Goal: Task Accomplishment & Management: Manage account settings

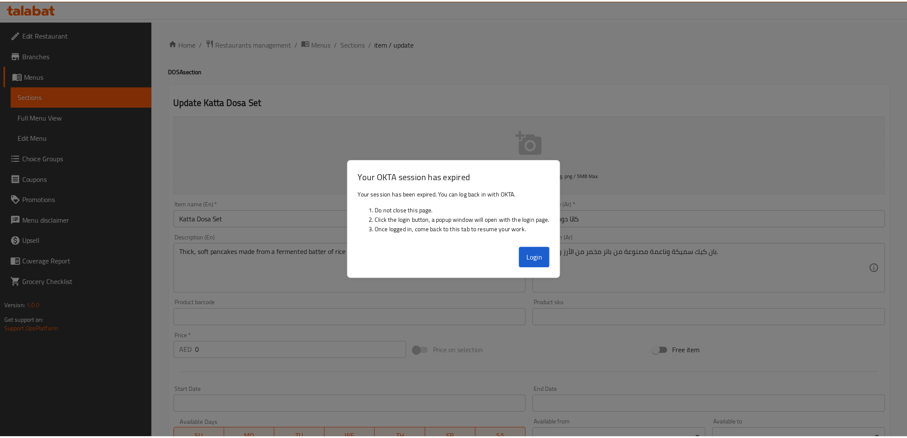
scroll to position [187, 0]
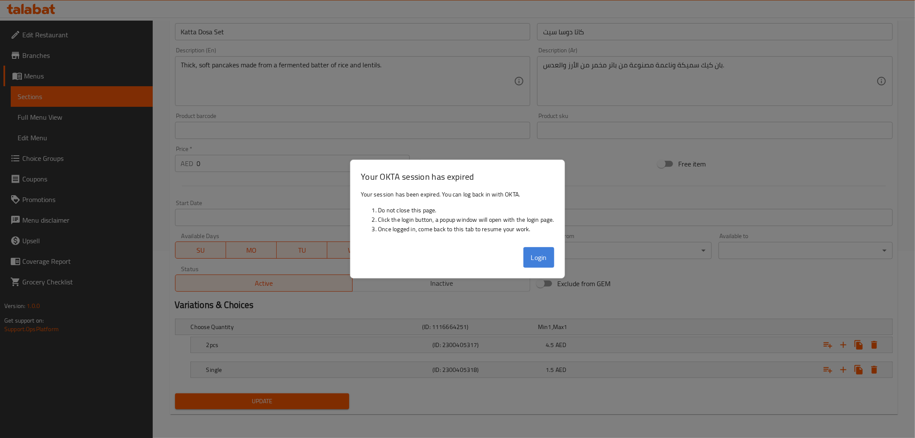
click at [550, 264] on button "Login" at bounding box center [538, 257] width 31 height 21
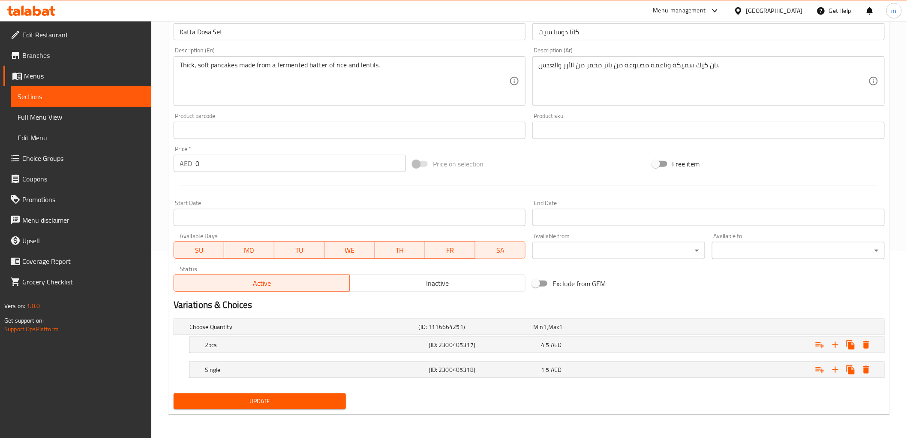
click at [43, 93] on span "Sections" at bounding box center [81, 96] width 127 height 10
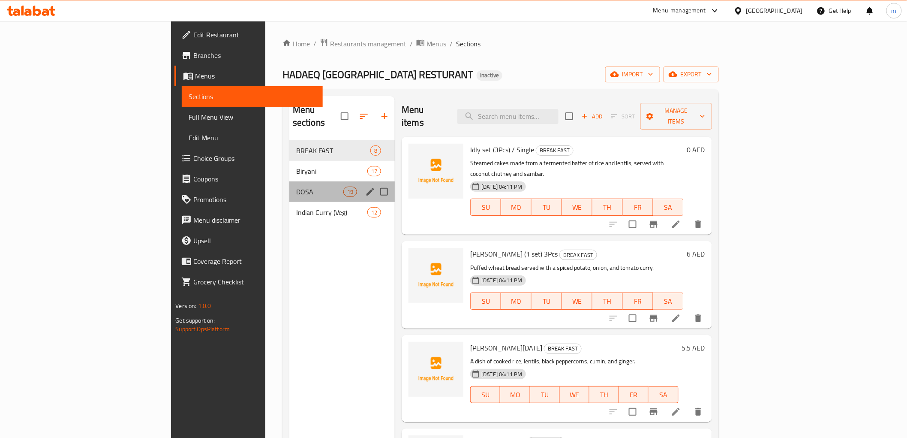
click at [289, 186] on div "DOSA 19" at bounding box center [341, 191] width 105 height 21
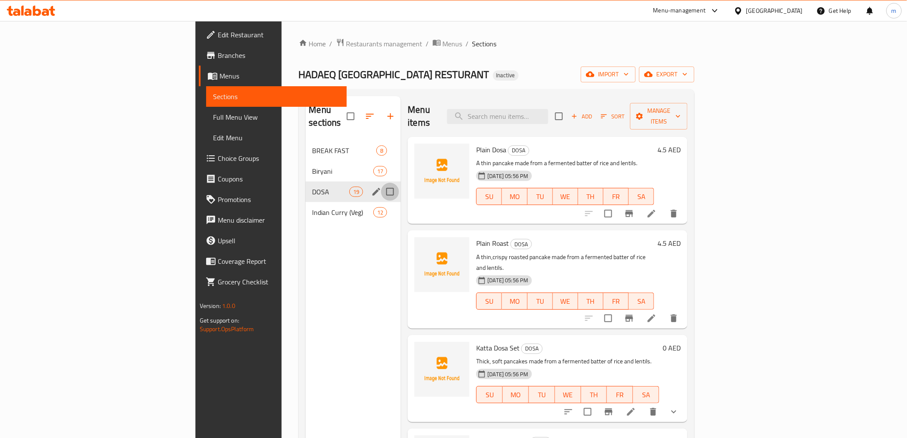
click at [381, 183] on input "Menu sections" at bounding box center [390, 192] width 18 height 18
checkbox input "true"
click at [361, 112] on icon "button" at bounding box center [365, 116] width 8 height 8
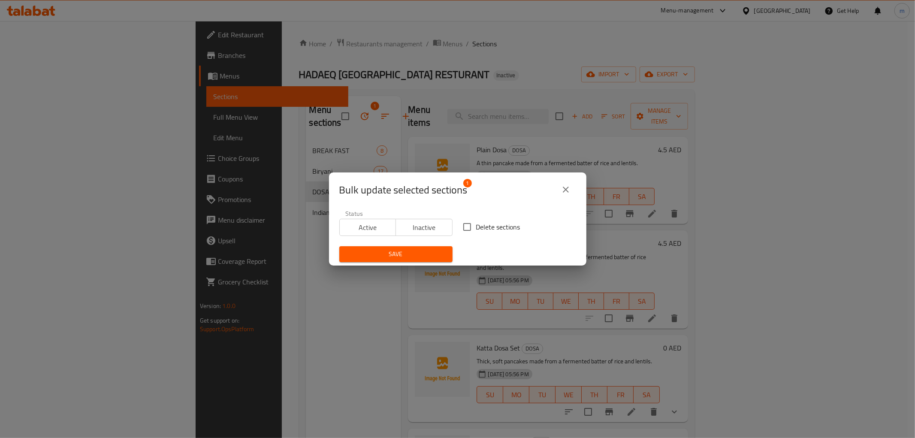
click at [458, 226] on input "Delete sections" at bounding box center [467, 227] width 18 height 18
checkbox input "true"
click at [395, 255] on span "Save" at bounding box center [395, 254] width 99 height 11
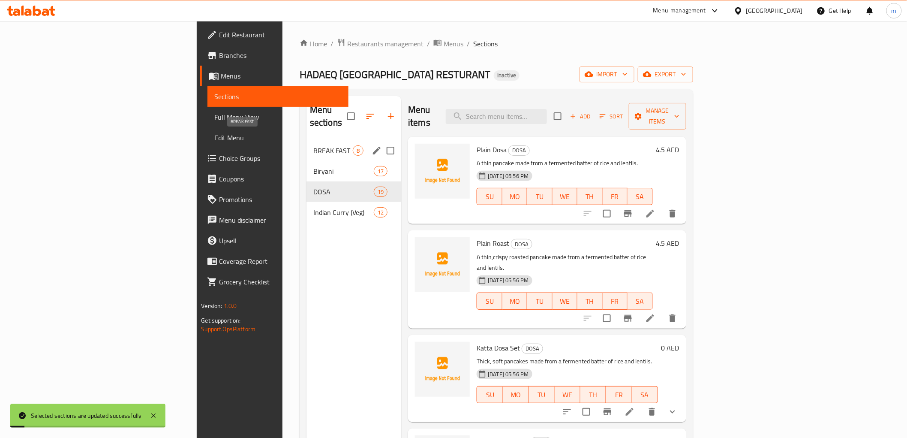
click at [313, 145] on span "BREAK FAST" at bounding box center [332, 150] width 39 height 10
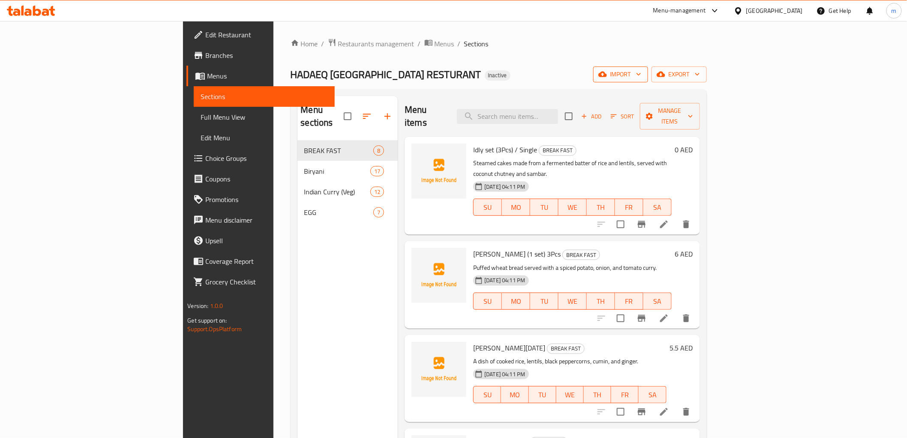
click at [642, 70] on span "import" at bounding box center [620, 74] width 41 height 11
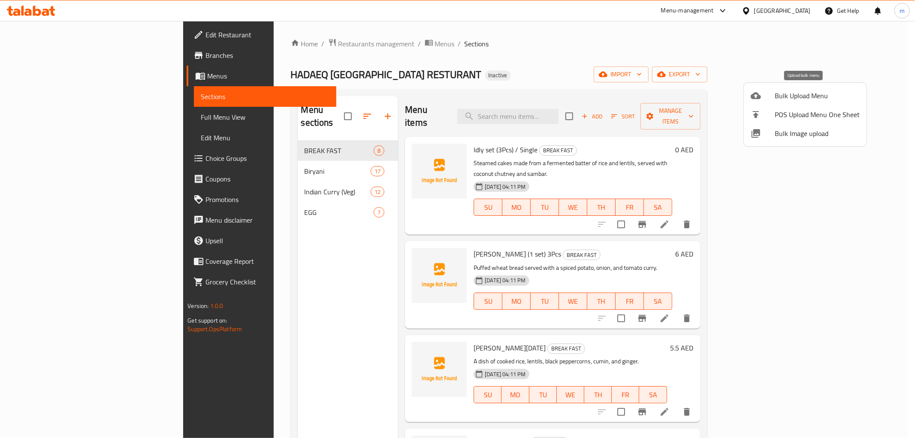
click at [785, 94] on span "Bulk Upload Menu" at bounding box center [816, 95] width 85 height 10
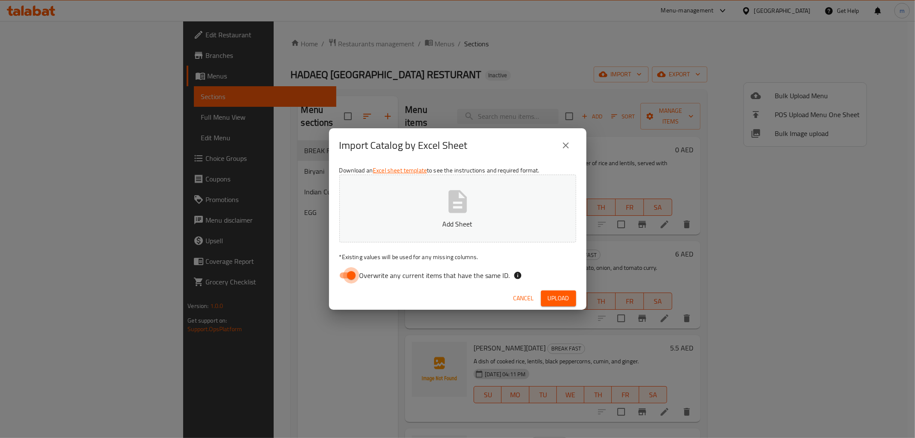
click at [357, 272] on input "Overwrite any current items that have the same ID." at bounding box center [351, 275] width 49 height 16
checkbox input "false"
click at [444, 206] on icon "button" at bounding box center [457, 201] width 27 height 27
click at [564, 305] on button "Upload" at bounding box center [558, 298] width 35 height 16
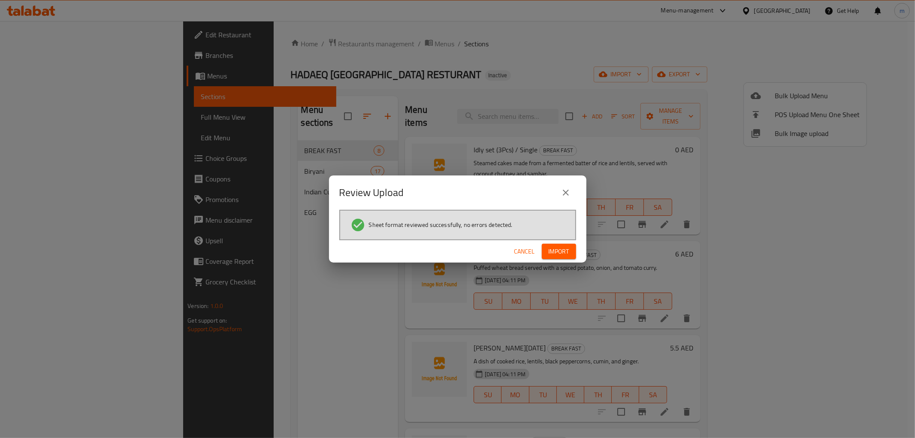
click at [560, 250] on span "Import" at bounding box center [558, 251] width 21 height 11
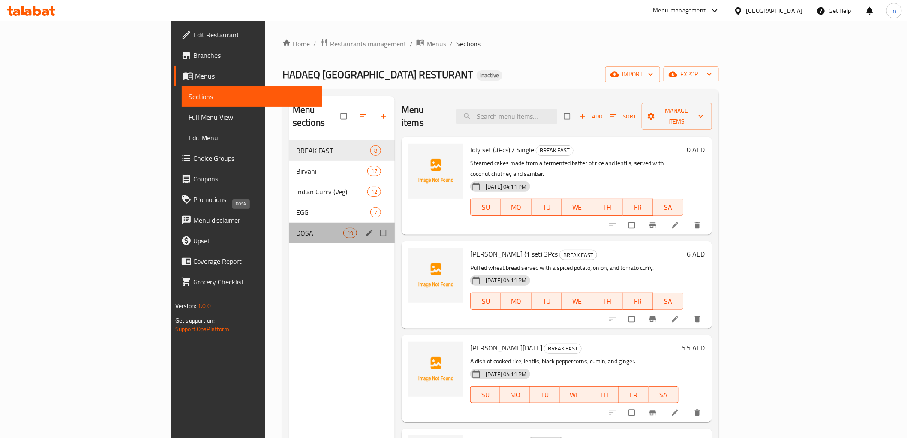
click at [296, 228] on span "DOSA" at bounding box center [319, 233] width 47 height 10
